Goal: Task Accomplishment & Management: Use online tool/utility

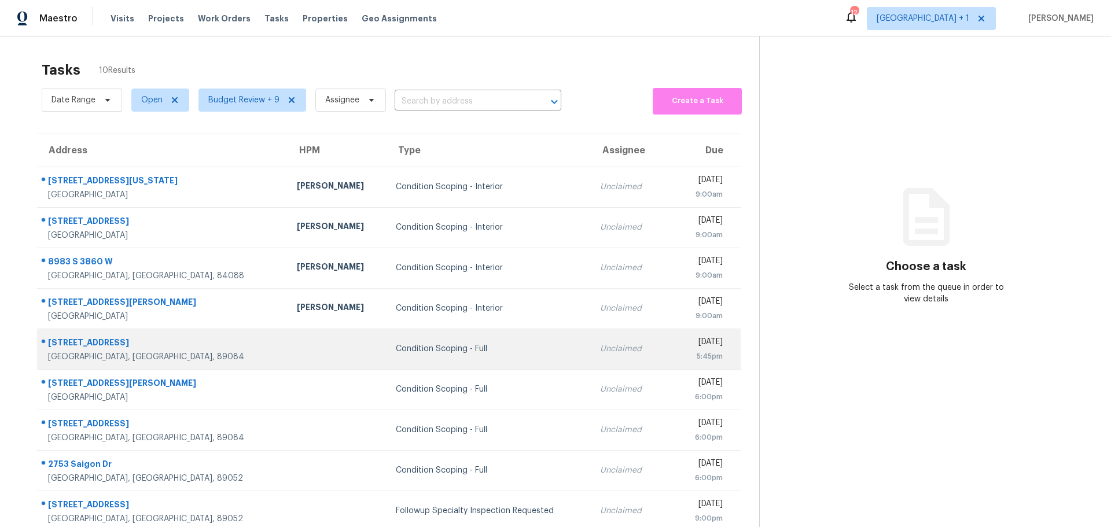
scroll to position [63, 0]
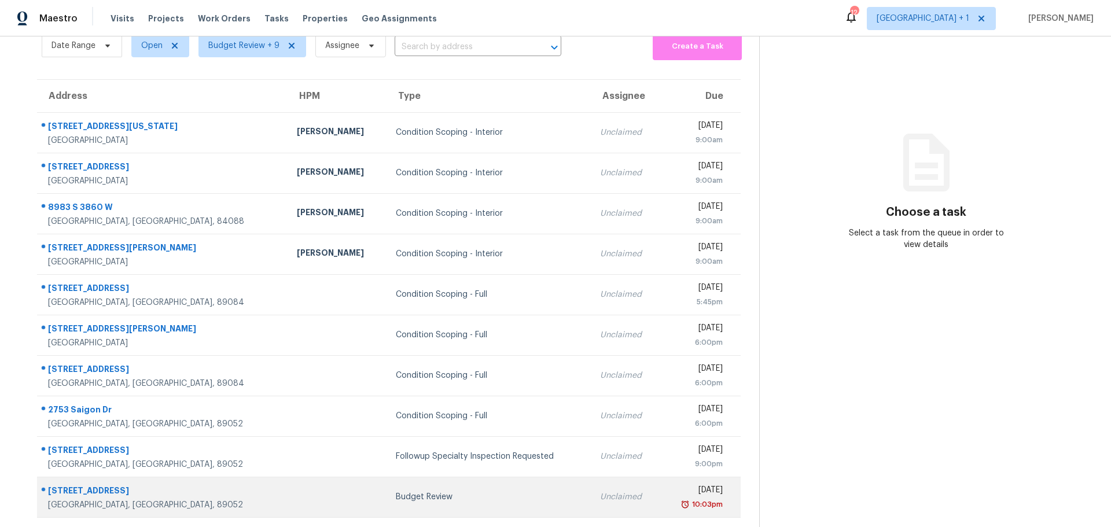
click at [297, 496] on div at bounding box center [337, 497] width 80 height 3
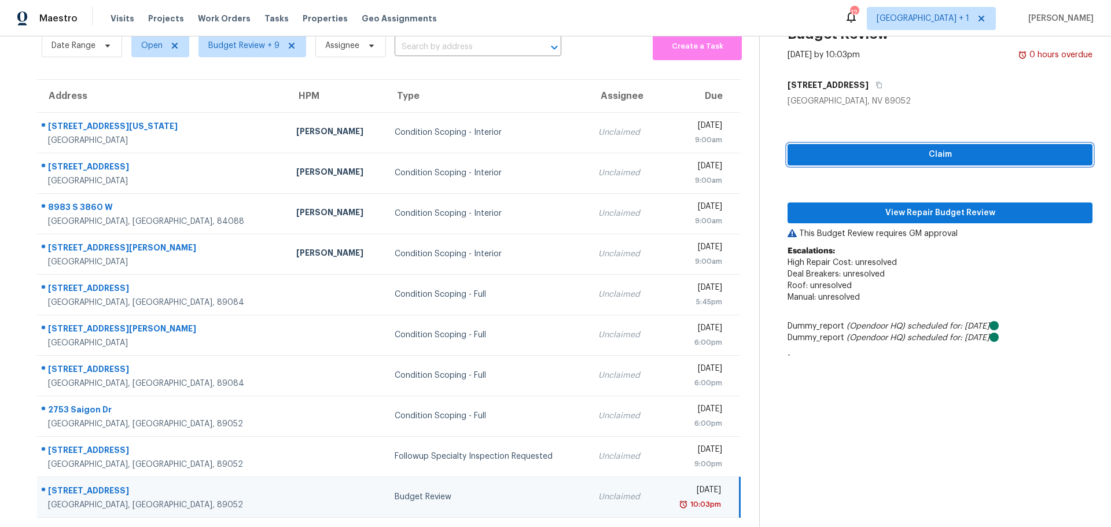
click at [925, 151] on span "Claim" at bounding box center [939, 154] width 286 height 14
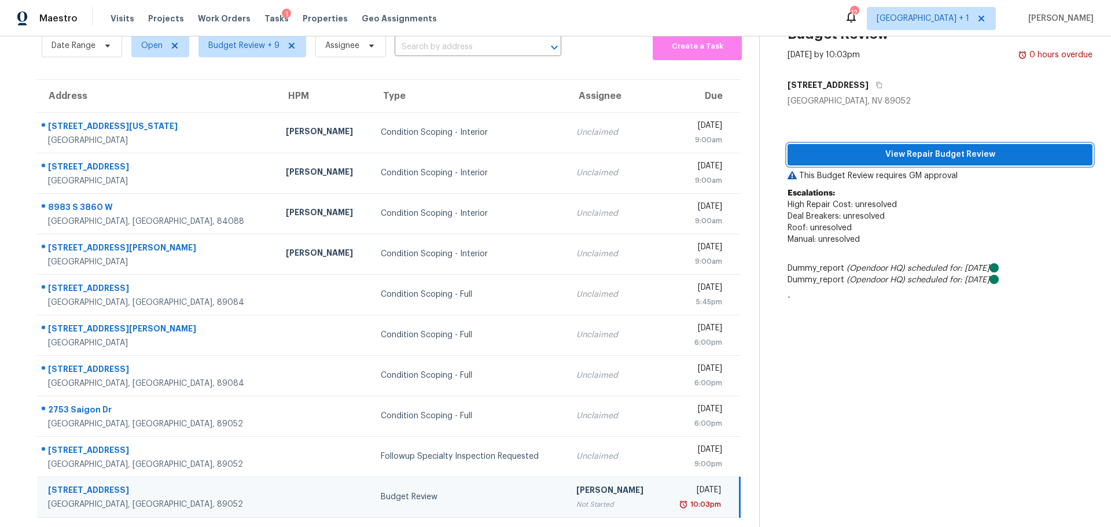
click at [887, 144] on button "View Repair Budget Review" at bounding box center [939, 154] width 305 height 21
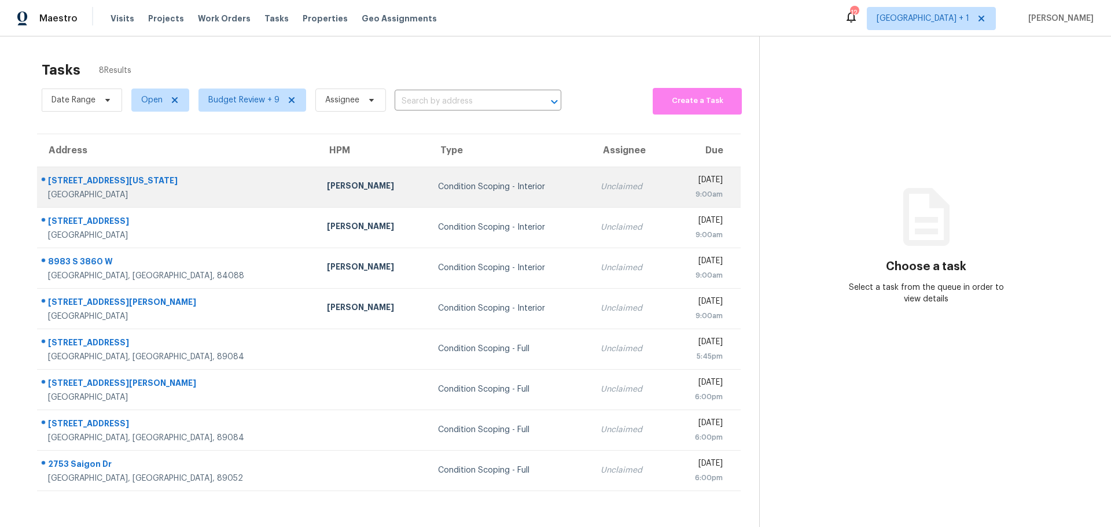
click at [318, 186] on td "[PERSON_NAME]" at bounding box center [373, 187] width 111 height 40
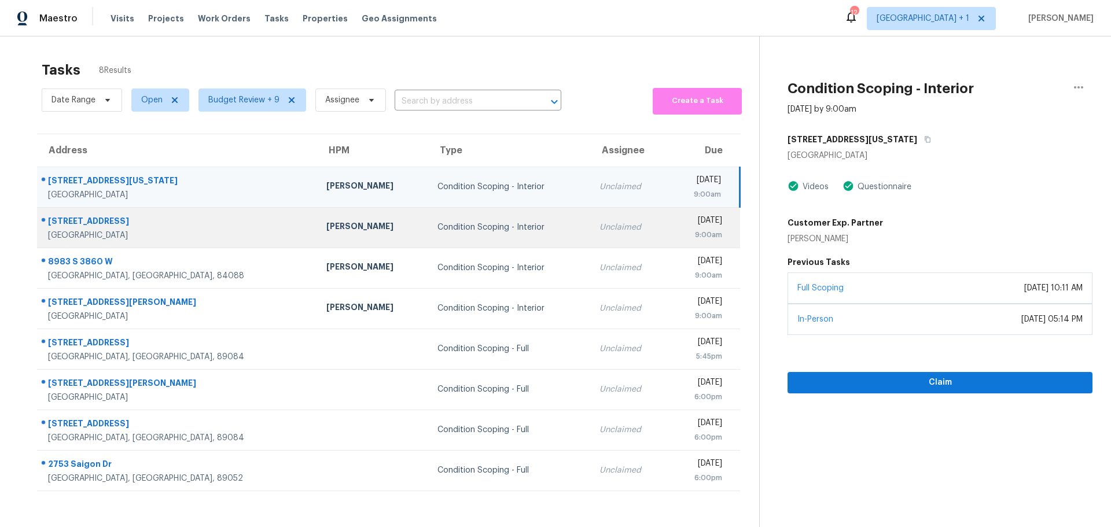
click at [317, 226] on td "[PERSON_NAME]" at bounding box center [372, 227] width 111 height 40
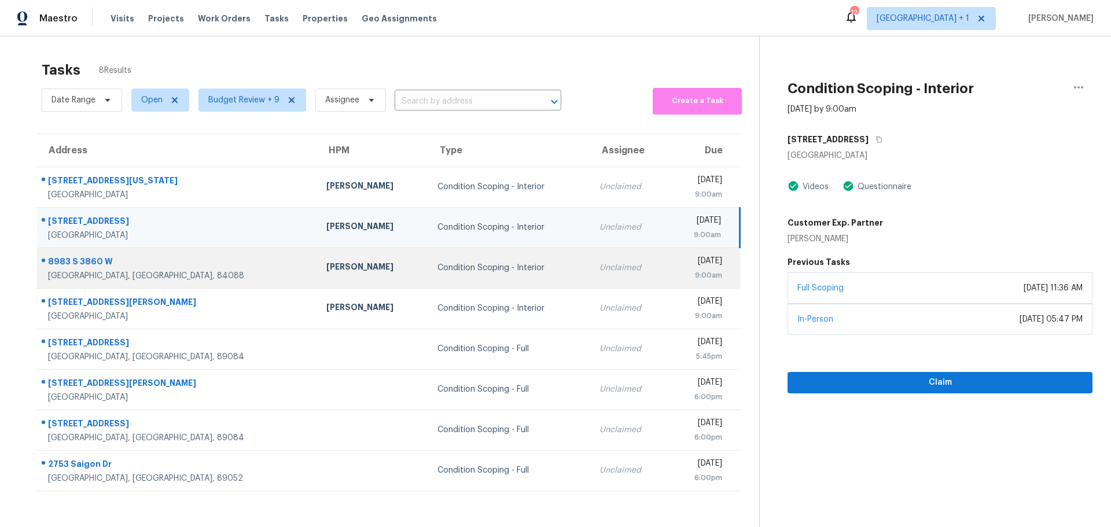
click at [188, 281] on div "[GEOGRAPHIC_DATA], [GEOGRAPHIC_DATA], 84088" at bounding box center [178, 276] width 260 height 12
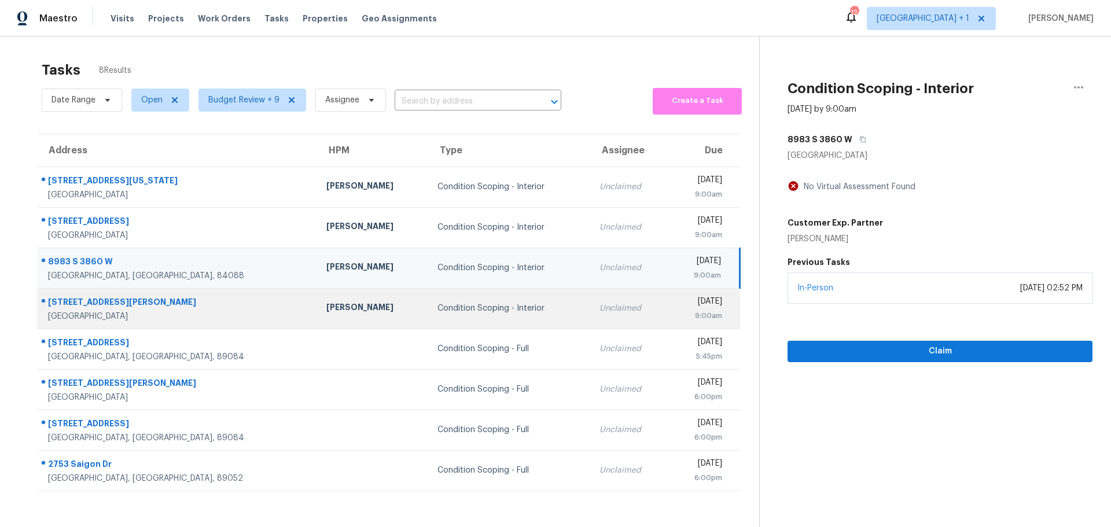
click at [192, 312] on div "[GEOGRAPHIC_DATA]" at bounding box center [178, 317] width 260 height 12
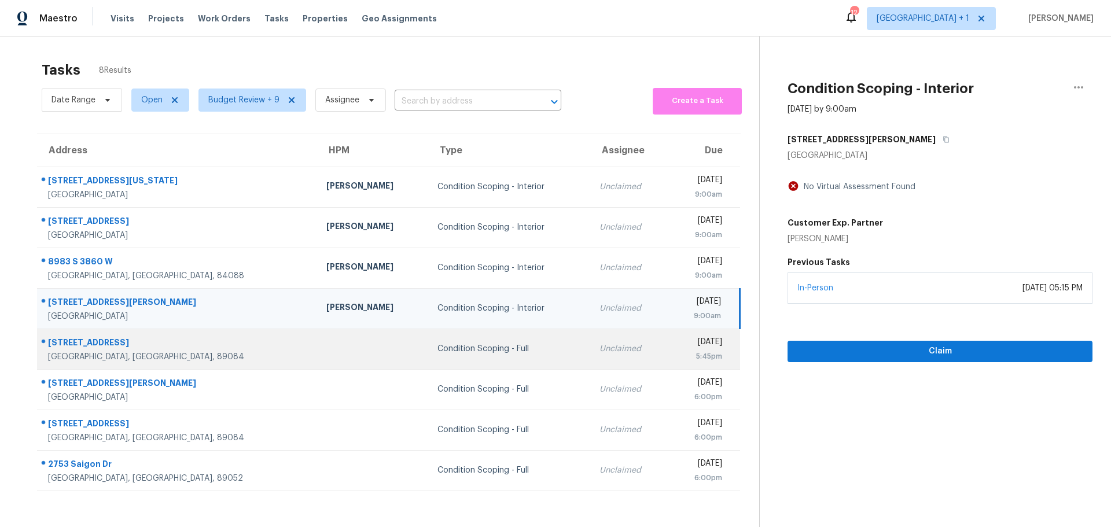
click at [194, 349] on div "[STREET_ADDRESS]" at bounding box center [178, 344] width 260 height 14
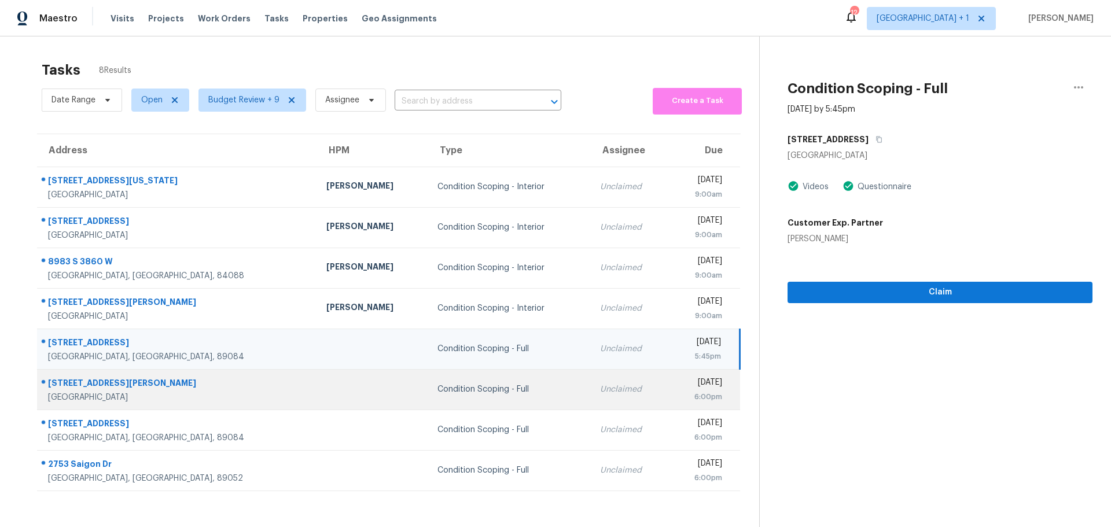
click at [205, 379] on td "1920 Garnet Gable Ave Las Vegas, NV, 89106" at bounding box center [177, 389] width 280 height 40
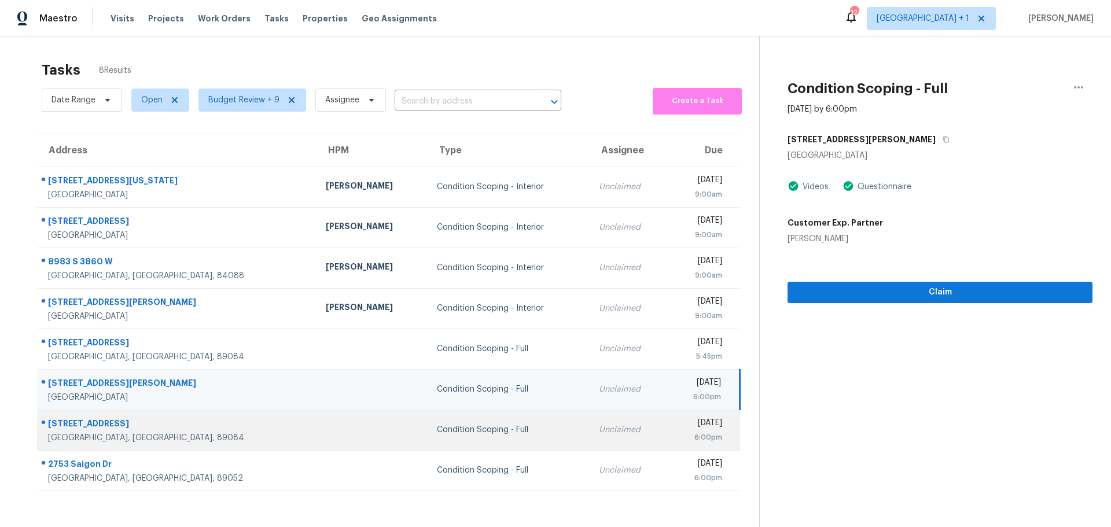
click at [199, 427] on td "415 Hellebores Ave North Las Vegas, NV, 89084" at bounding box center [176, 430] width 279 height 40
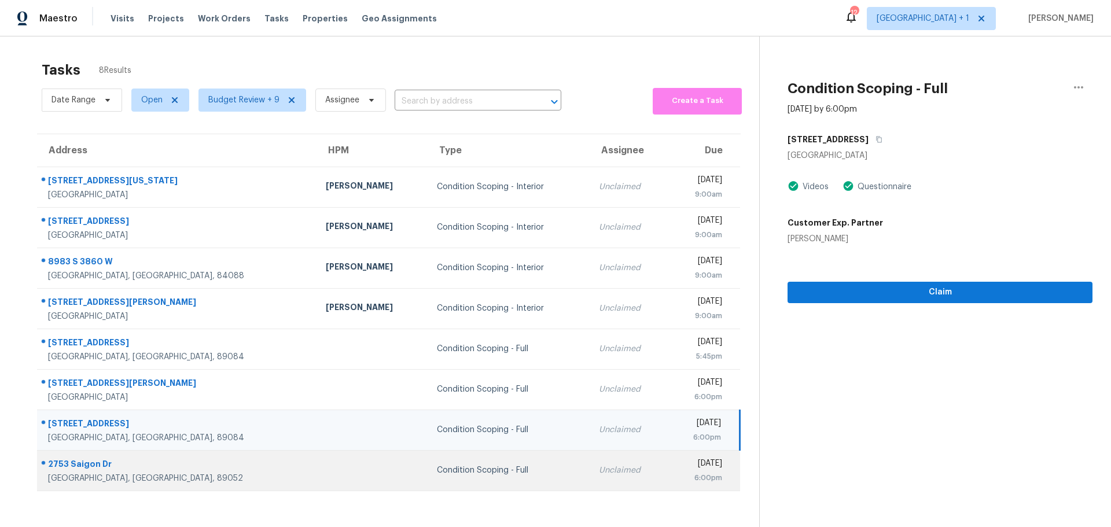
click at [202, 464] on td "2753 Saigon Dr Henderson, NV, 89052" at bounding box center [176, 470] width 279 height 40
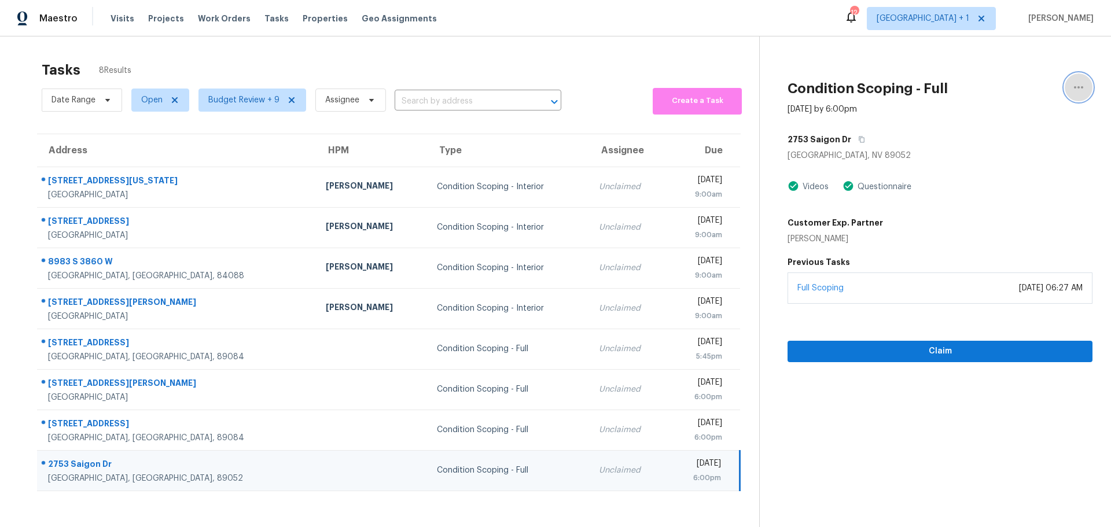
click at [1075, 86] on icon "button" at bounding box center [1078, 87] width 14 height 14
click at [1047, 139] on div "2753 Saigon Dr" at bounding box center [939, 139] width 305 height 21
